Goal: Task Accomplishment & Management: Use online tool/utility

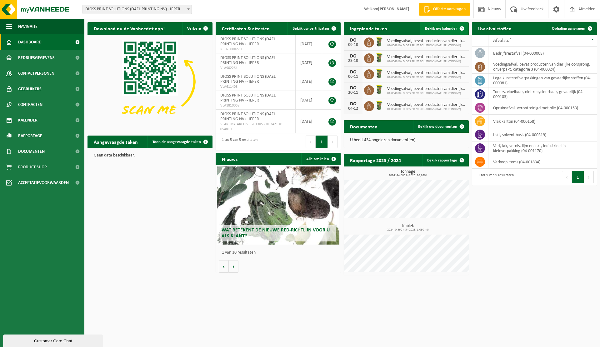
click at [448, 28] on span "Bekijk uw kalender" at bounding box center [441, 29] width 32 height 4
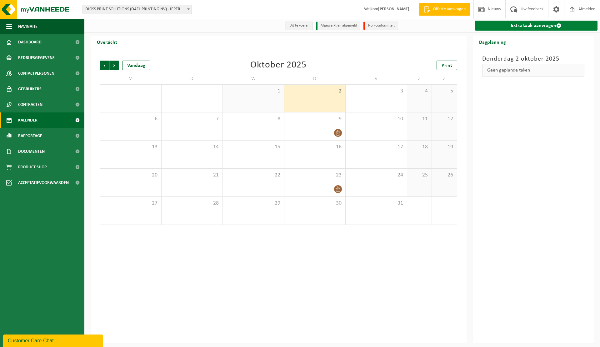
click at [513, 27] on link "Extra taak aanvragen" at bounding box center [536, 26] width 123 height 10
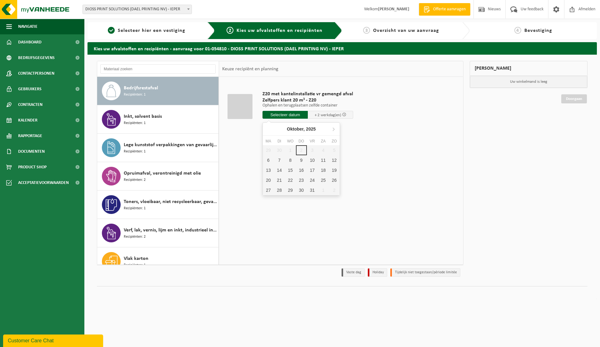
click at [281, 116] on input "text" at bounding box center [285, 115] width 45 height 8
click at [269, 159] on div "6" at bounding box center [268, 160] width 11 height 10
type input "Van 2025-10-06"
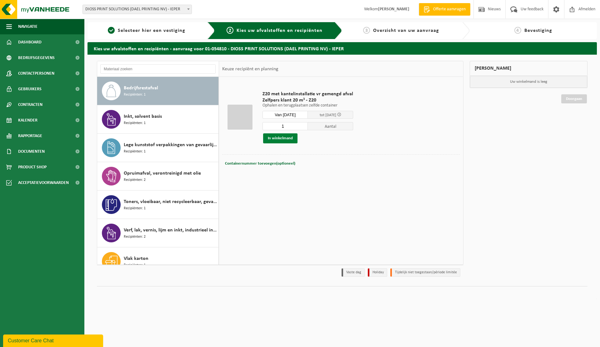
click at [284, 139] on button "In winkelmand" at bounding box center [280, 139] width 34 height 10
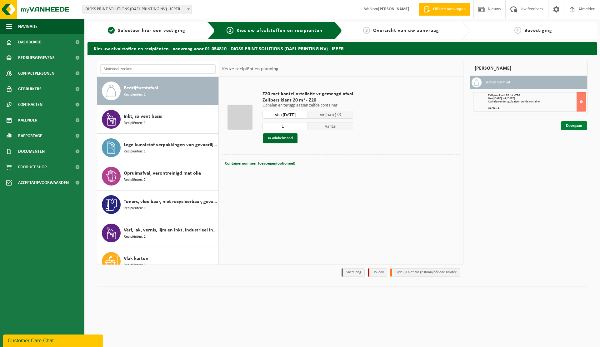
click at [568, 128] on link "Doorgaan" at bounding box center [575, 125] width 26 height 9
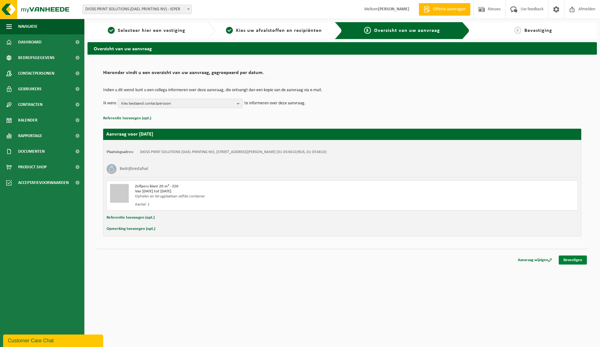
click at [581, 261] on link "Bevestigen" at bounding box center [573, 260] width 28 height 9
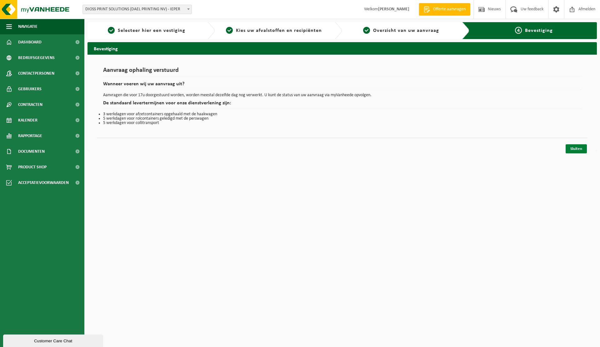
click at [574, 150] on link "Sluiten" at bounding box center [576, 148] width 21 height 9
